Goal: Contribute content

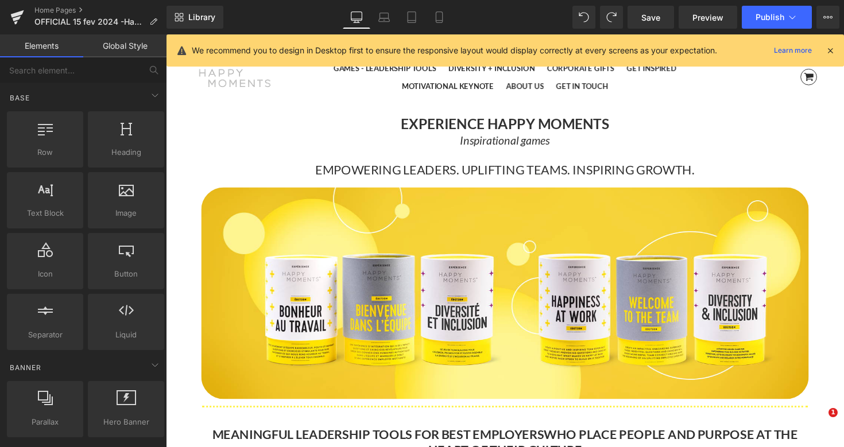
click at [63, 9] on link "Home Pages" at bounding box center [100, 10] width 132 height 9
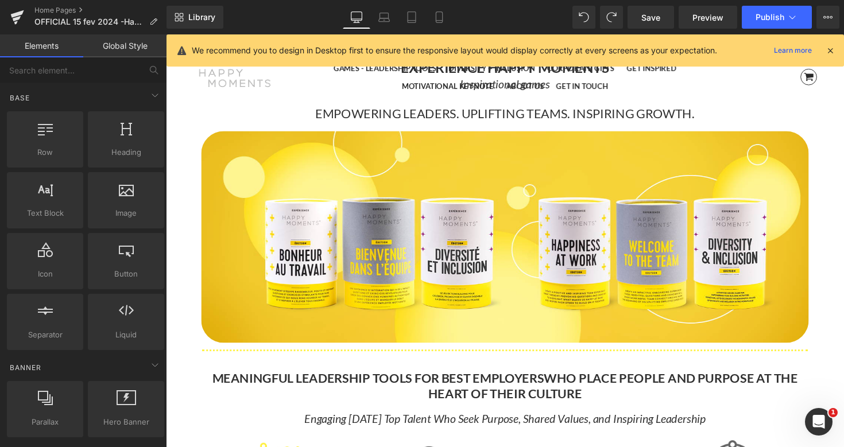
scroll to position [6808, 694]
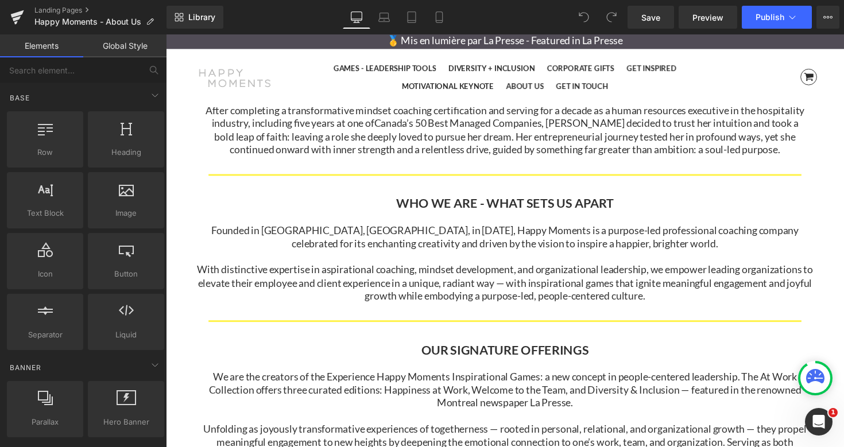
scroll to position [327, 0]
click at [450, 294] on p "With distinctive expertise in aspirational coaching, mindset development, and o…" at bounding box center [512, 287] width 639 height 40
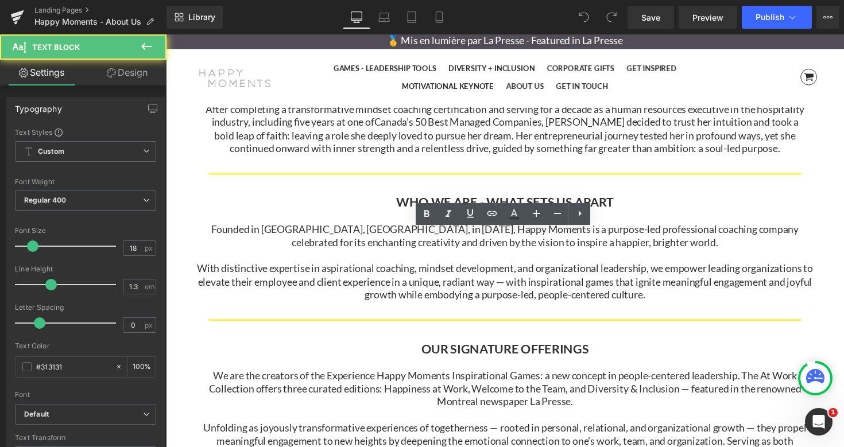
click at [450, 294] on p "With distinctive expertise in aspirational coaching, mindset development, and o…" at bounding box center [512, 287] width 639 height 40
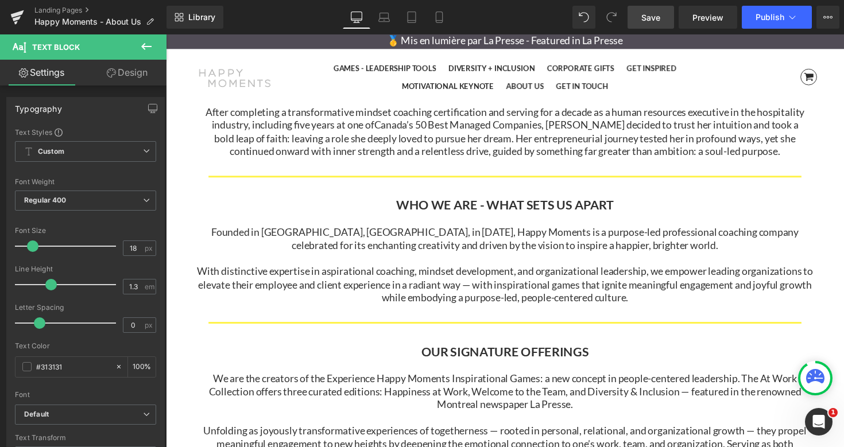
click at [662, 21] on link "Save" at bounding box center [650, 17] width 46 height 23
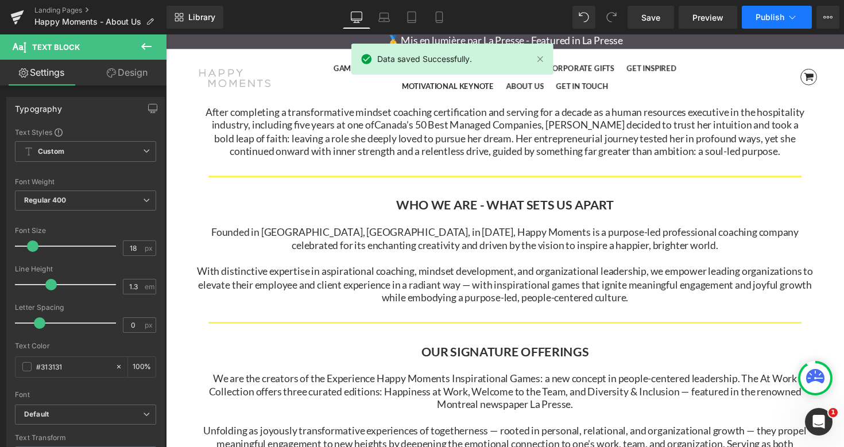
click at [771, 22] on button "Publish" at bounding box center [776, 17] width 70 height 23
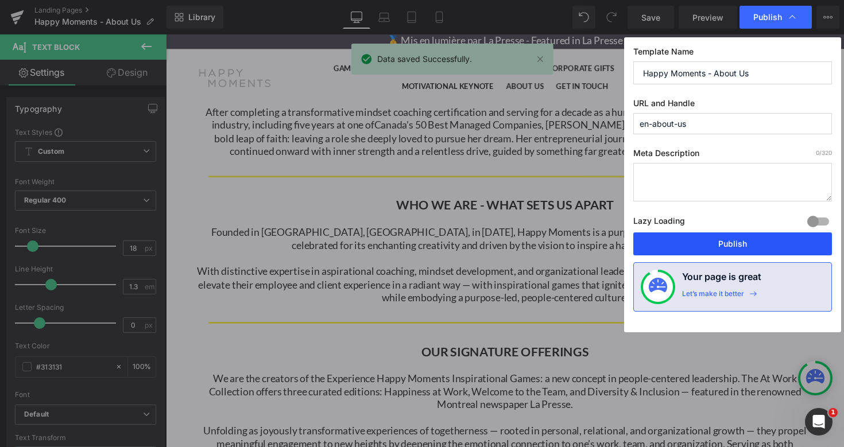
click at [739, 243] on button "Publish" at bounding box center [732, 243] width 199 height 23
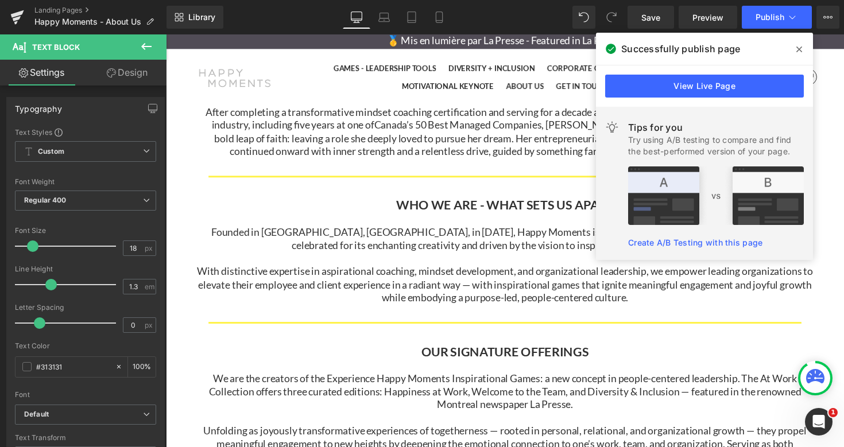
click at [802, 49] on span at bounding box center [799, 49] width 18 height 18
